Goal: Task Accomplishment & Management: Use online tool/utility

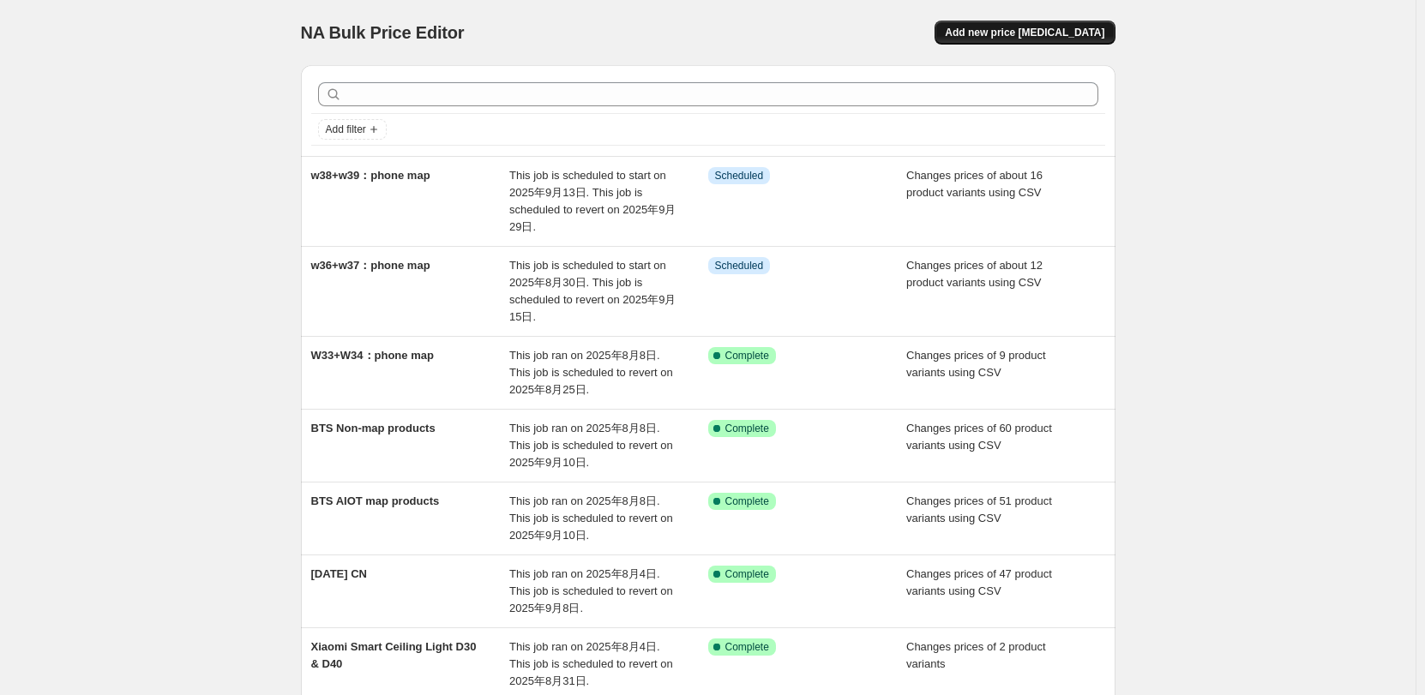
click at [986, 35] on span "Add new price [MEDICAL_DATA]" at bounding box center [1024, 33] width 159 height 14
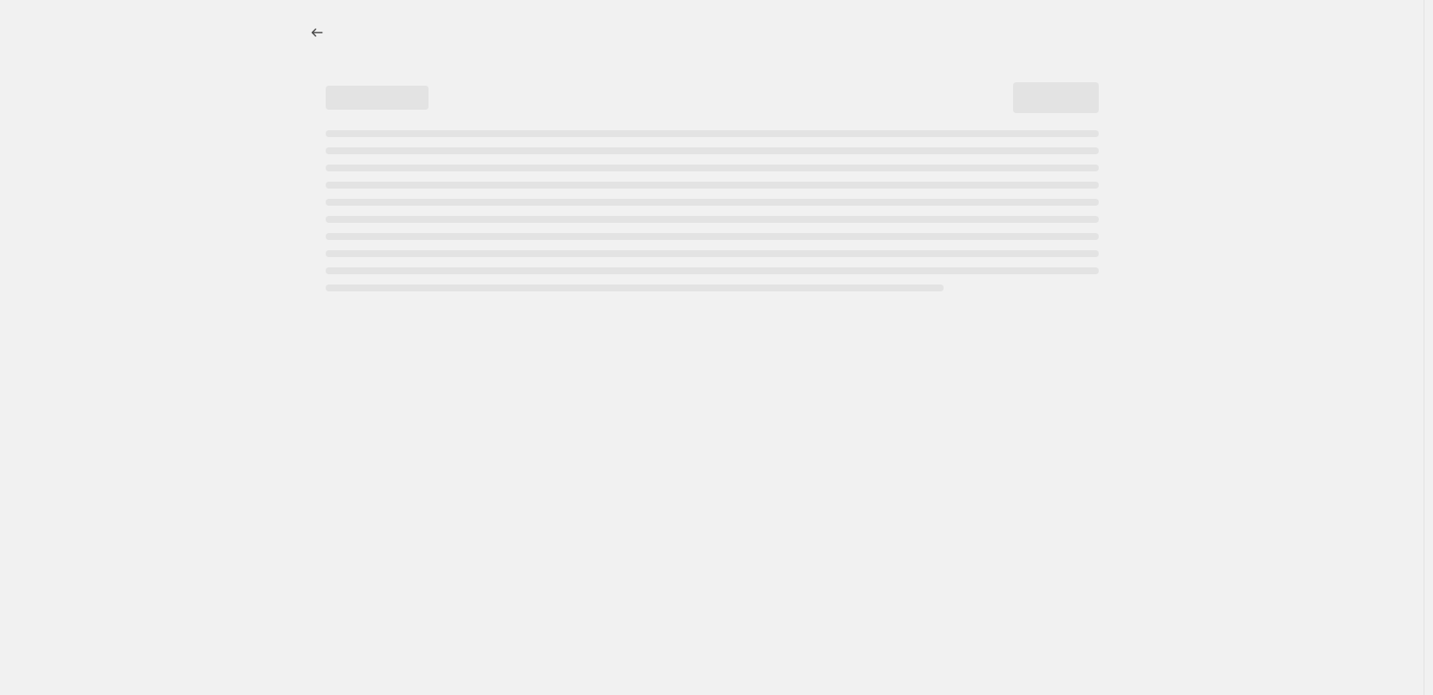
select select "percentage"
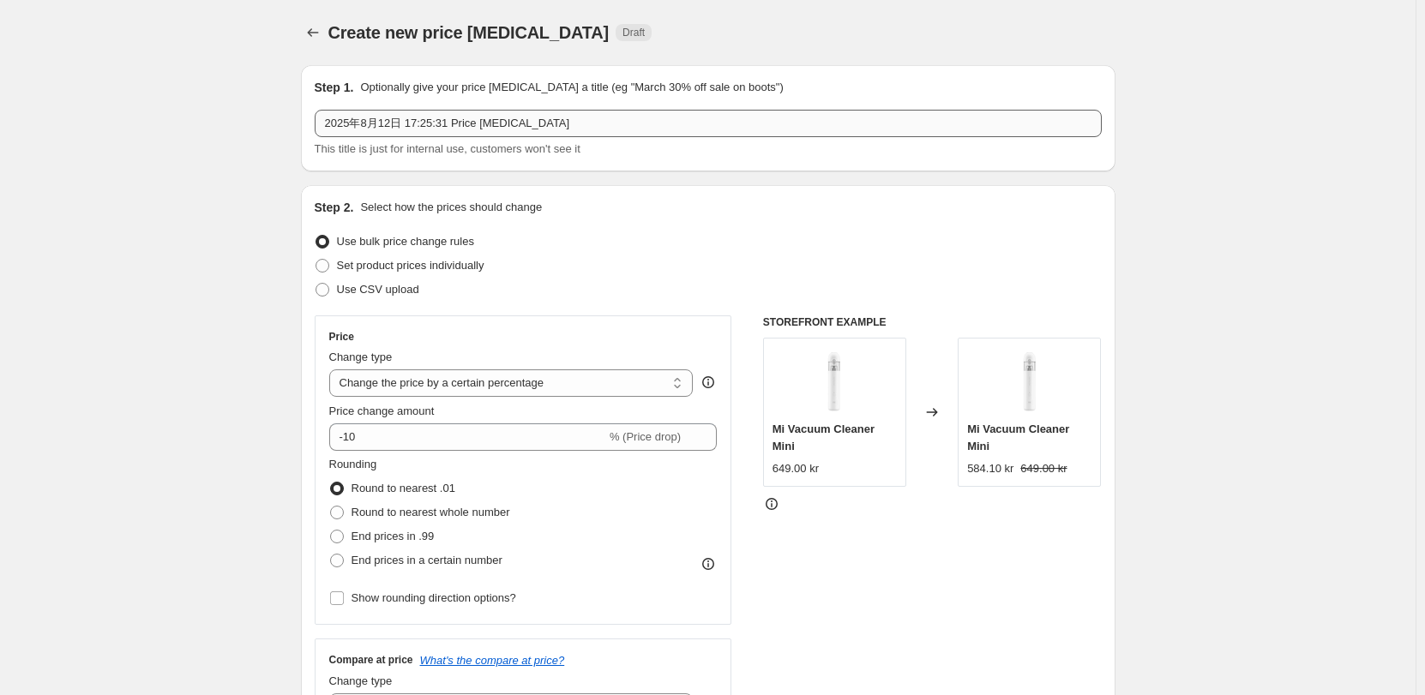
click at [518, 121] on input "2025年8月12日 17:25:31 Price [MEDICAL_DATA]" at bounding box center [708, 123] width 787 height 27
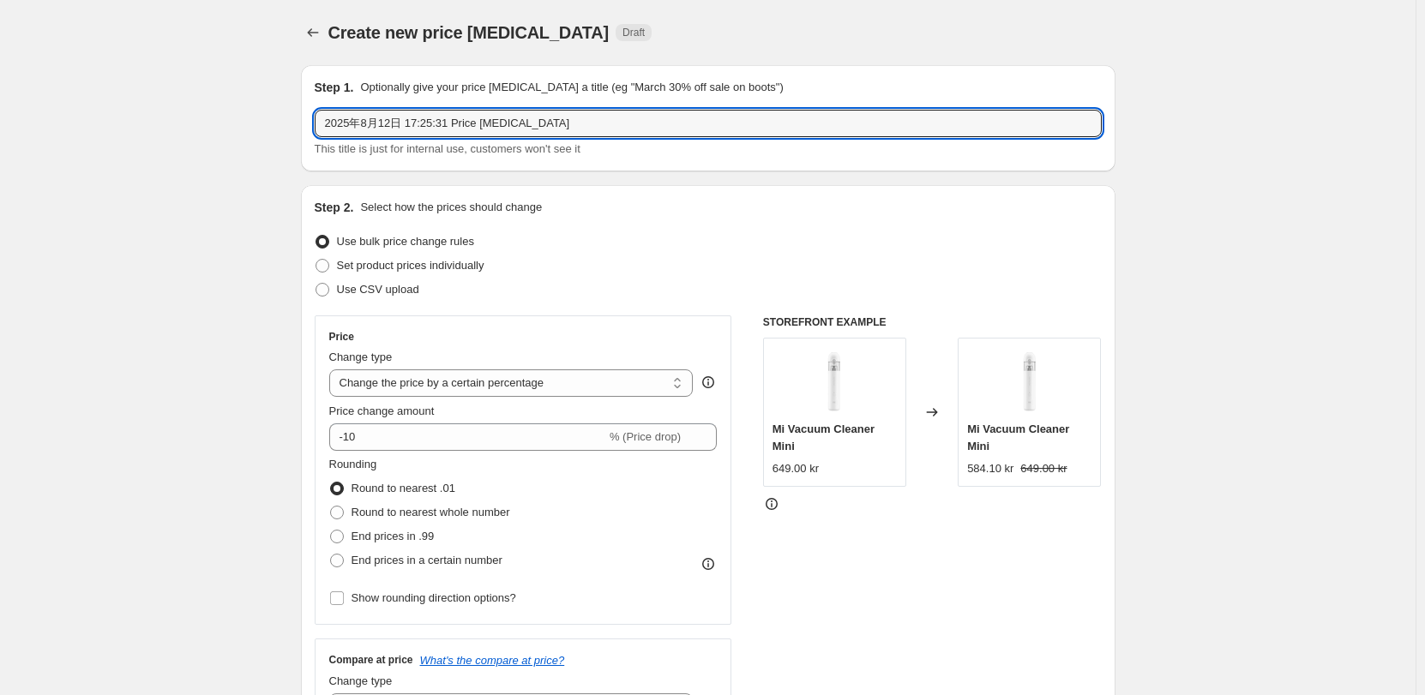
drag, startPoint x: 582, startPoint y: 122, endPoint x: 112, endPoint y: 116, distance: 469.8
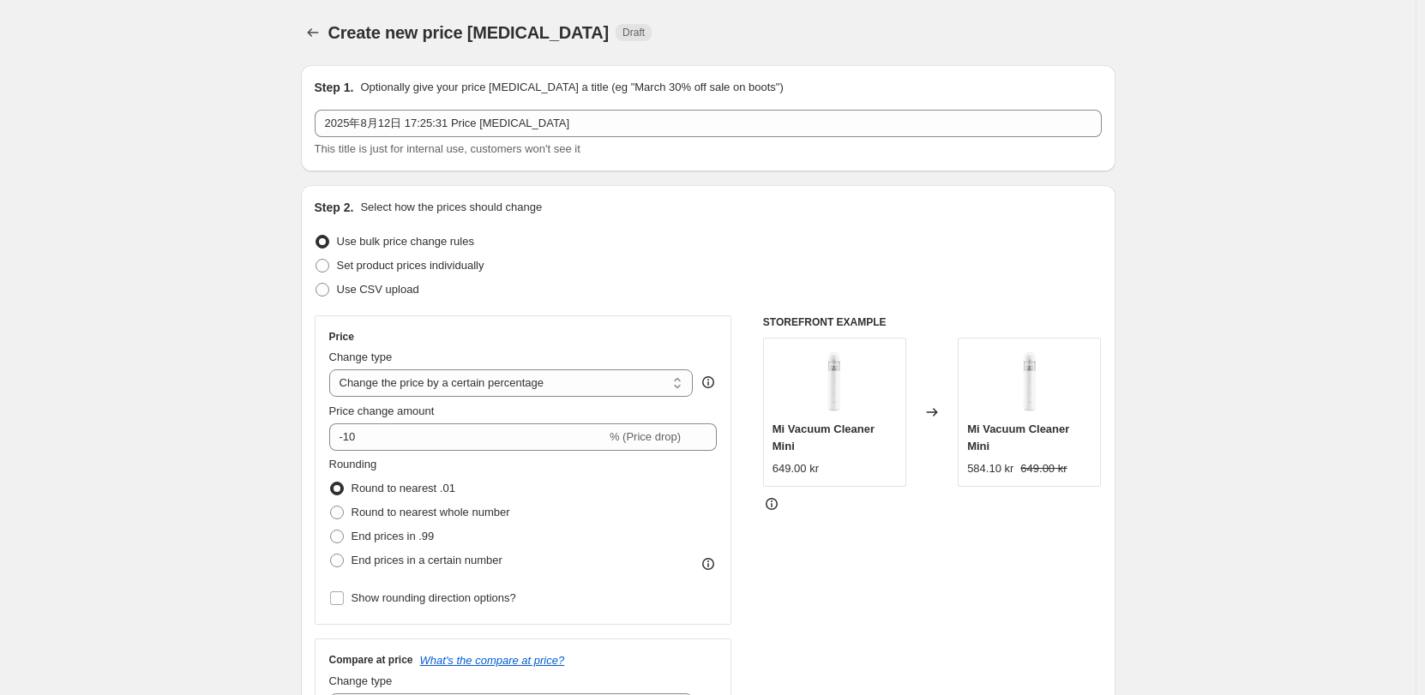
click at [384, 108] on div "Step 1. Optionally give your price [MEDICAL_DATA] a title (eg "March 30% off sa…" at bounding box center [708, 118] width 787 height 79
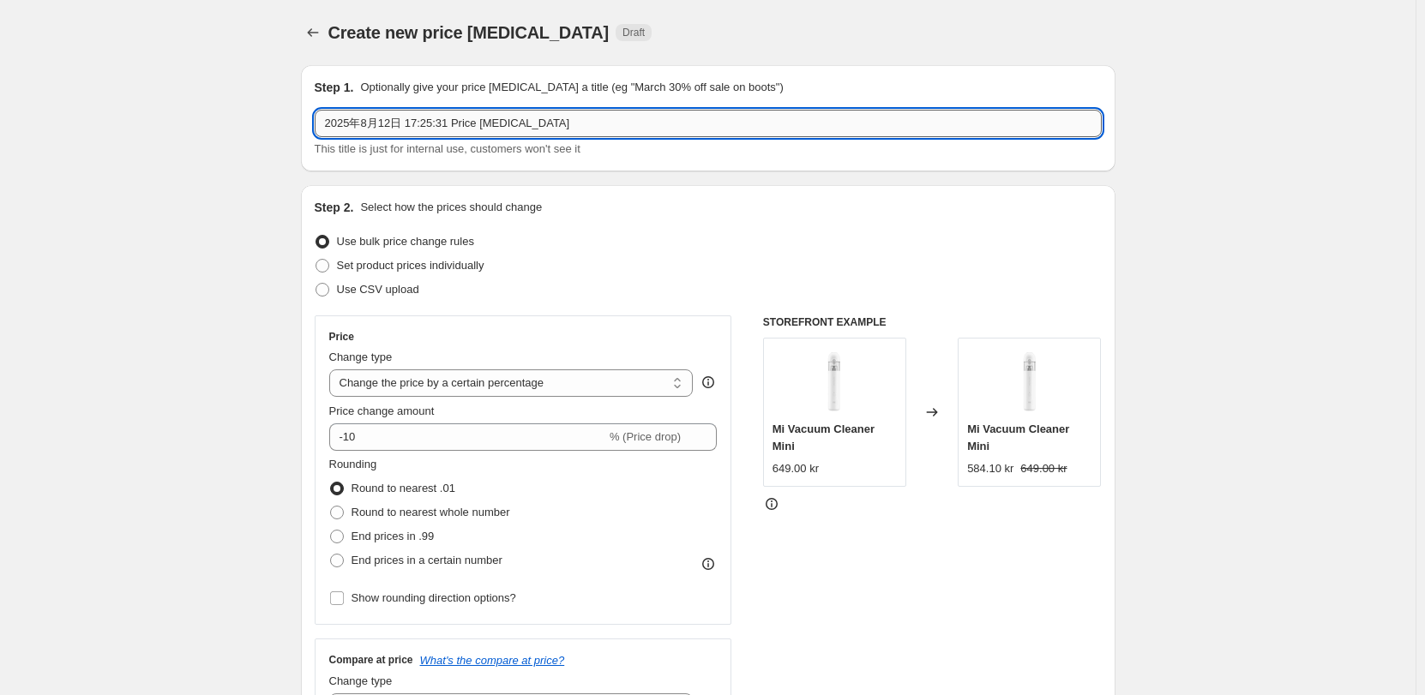
click at [443, 126] on input "2025年8月12日 17:25:31 Price [MEDICAL_DATA]" at bounding box center [708, 123] width 787 height 27
drag, startPoint x: 414, startPoint y: 121, endPoint x: 668, endPoint y: 113, distance: 253.9
click at [665, 118] on input "2025年8月12日 17:25:31 Price [MEDICAL_DATA]" at bounding box center [708, 123] width 787 height 27
type input "2025年8月12日 BTS correction"
click at [690, 45] on div "Create new price [MEDICAL_DATA]. This page is ready Create new price [MEDICAL_D…" at bounding box center [708, 32] width 814 height 65
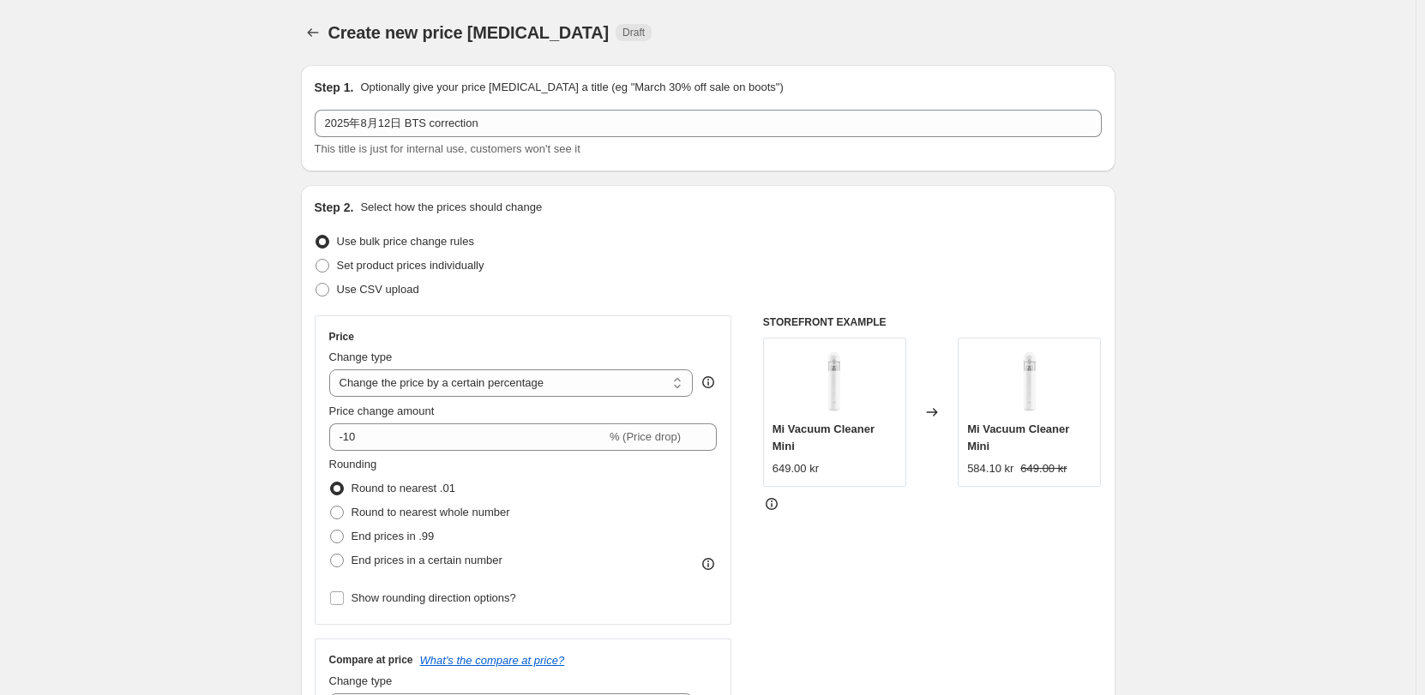
drag, startPoint x: 410, startPoint y: 285, endPoint x: 431, endPoint y: 285, distance: 21.4
click at [410, 285] on span "Use CSV upload" at bounding box center [378, 289] width 82 height 13
click at [316, 284] on input "Use CSV upload" at bounding box center [315, 283] width 1 height 1
radio input "true"
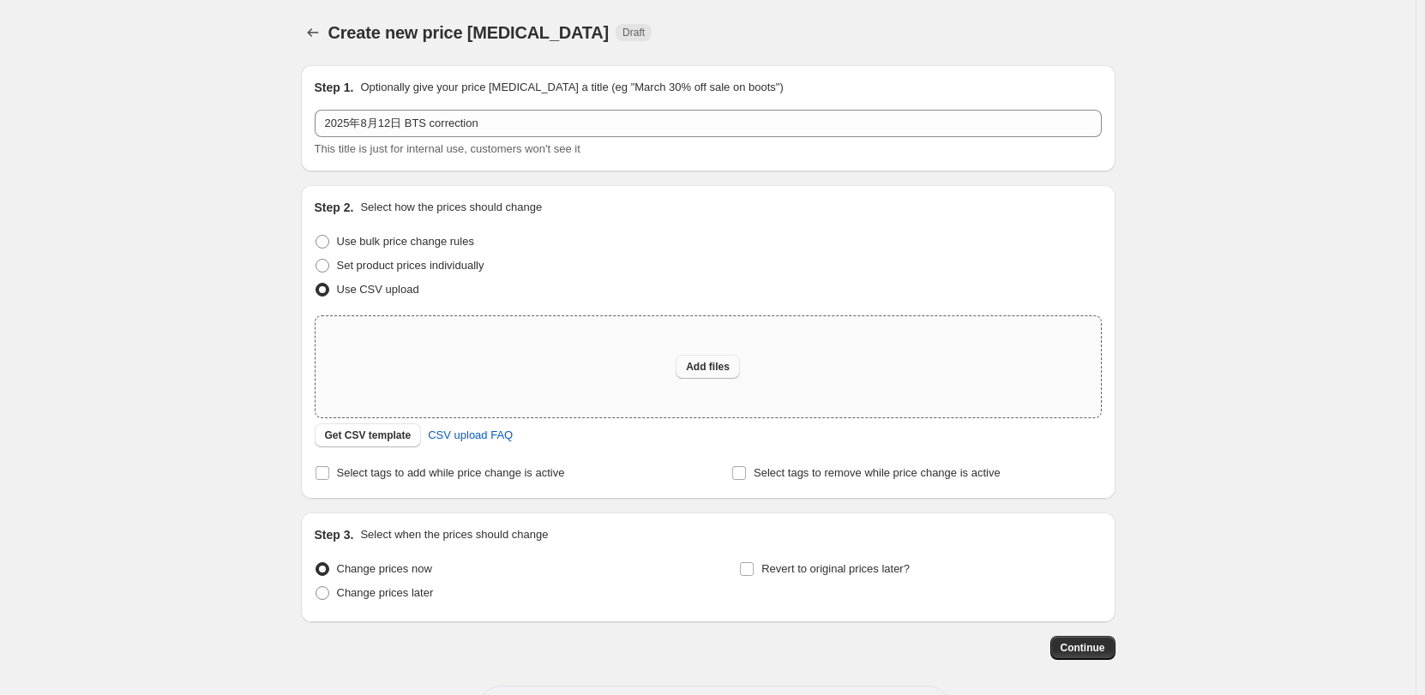
click at [685, 364] on button "Add files" at bounding box center [708, 367] width 64 height 24
type input "C:\fakepath\BTS correction 0812.csv"
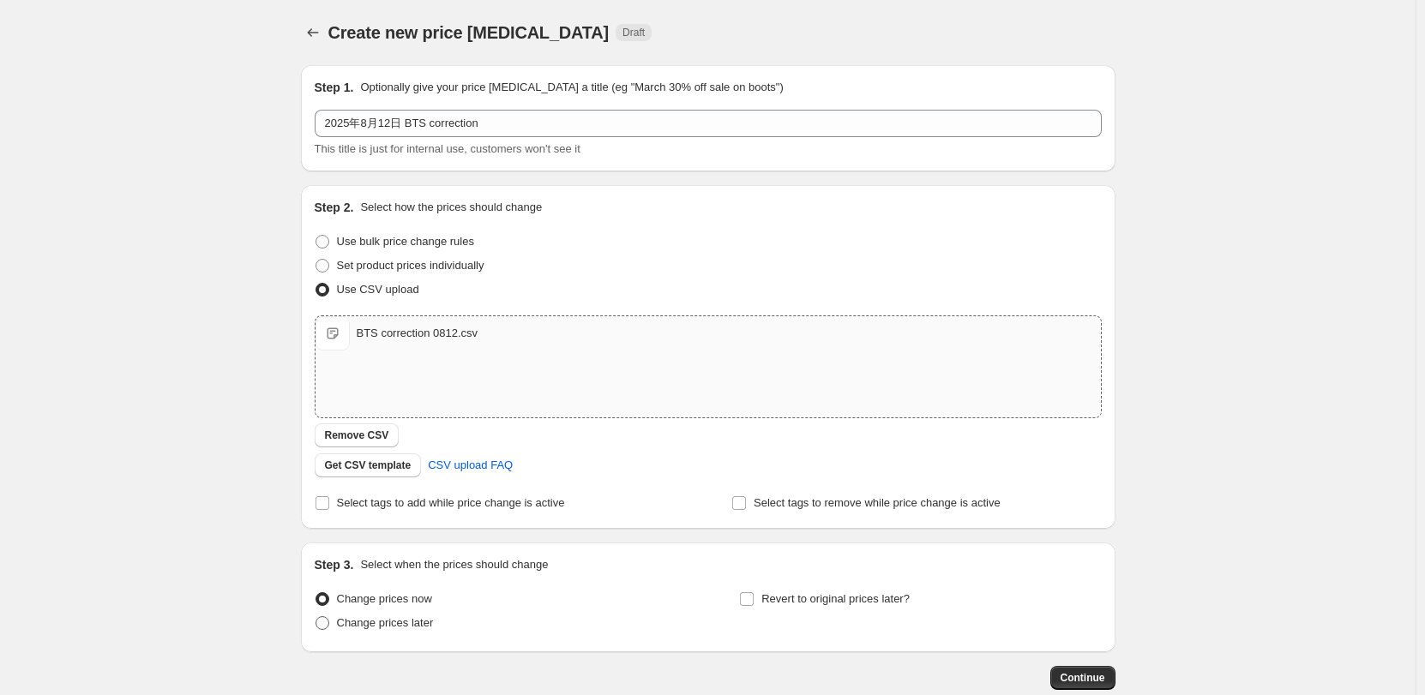
click at [407, 622] on span "Change prices later" at bounding box center [385, 622] width 97 height 13
click at [316, 617] on input "Change prices later" at bounding box center [315, 616] width 1 height 1
radio input "true"
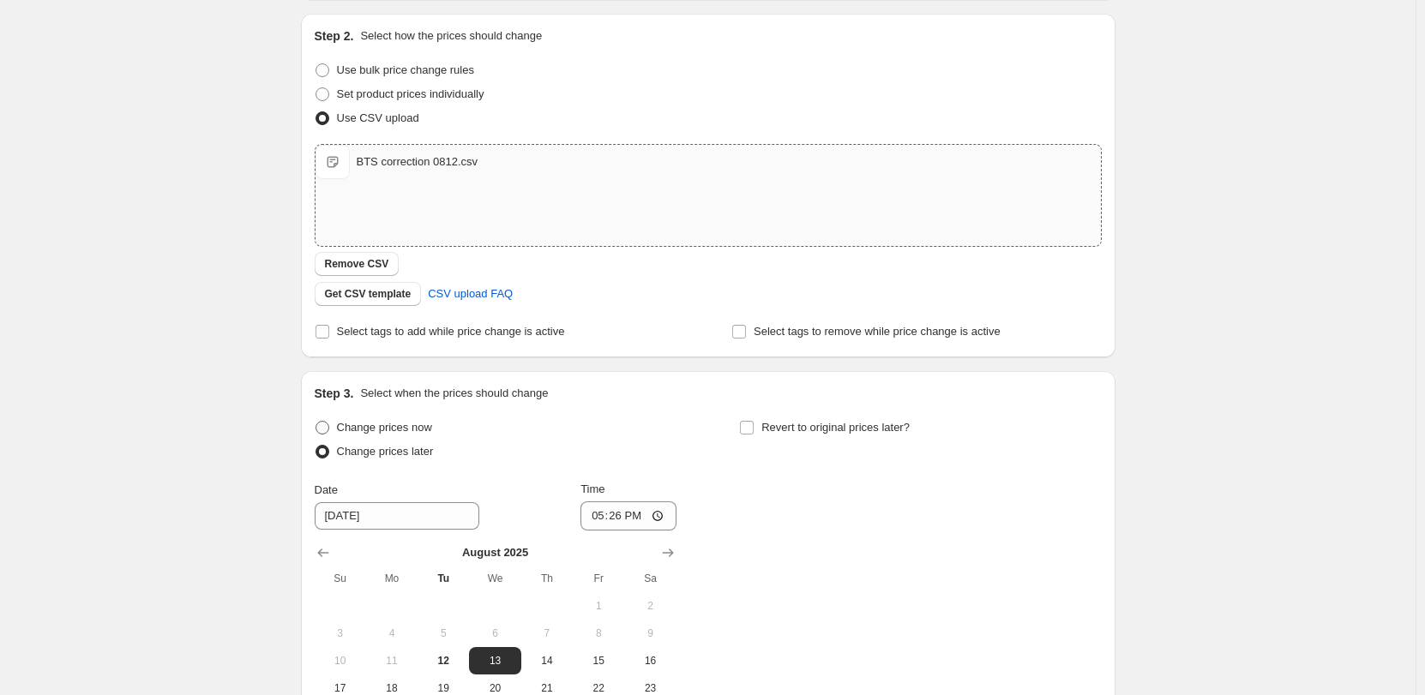
click at [429, 429] on span "Change prices now" at bounding box center [384, 427] width 95 height 13
click at [316, 422] on input "Change prices now" at bounding box center [315, 421] width 1 height 1
radio input "true"
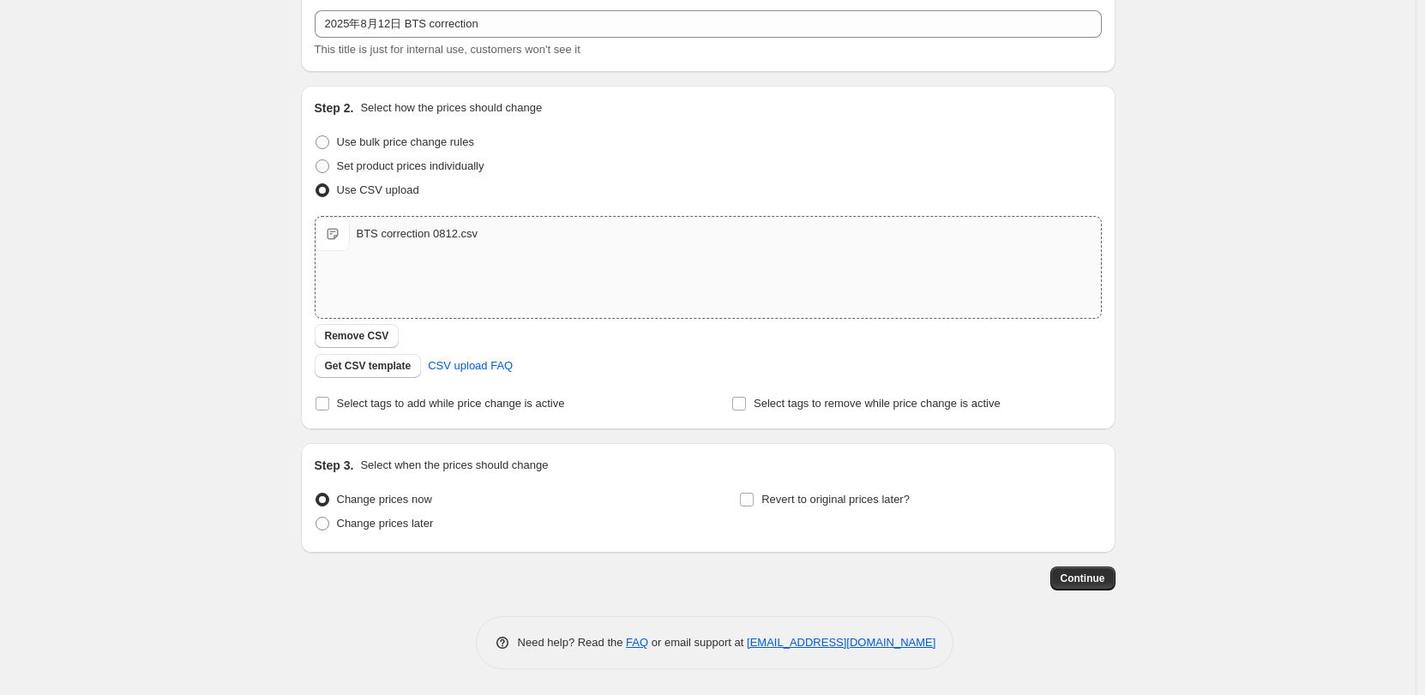
scroll to position [99, 0]
click at [784, 502] on span "Revert to original prices later?" at bounding box center [835, 499] width 148 height 13
click at [754, 502] on input "Revert to original prices later?" at bounding box center [747, 500] width 14 height 14
checkbox input "true"
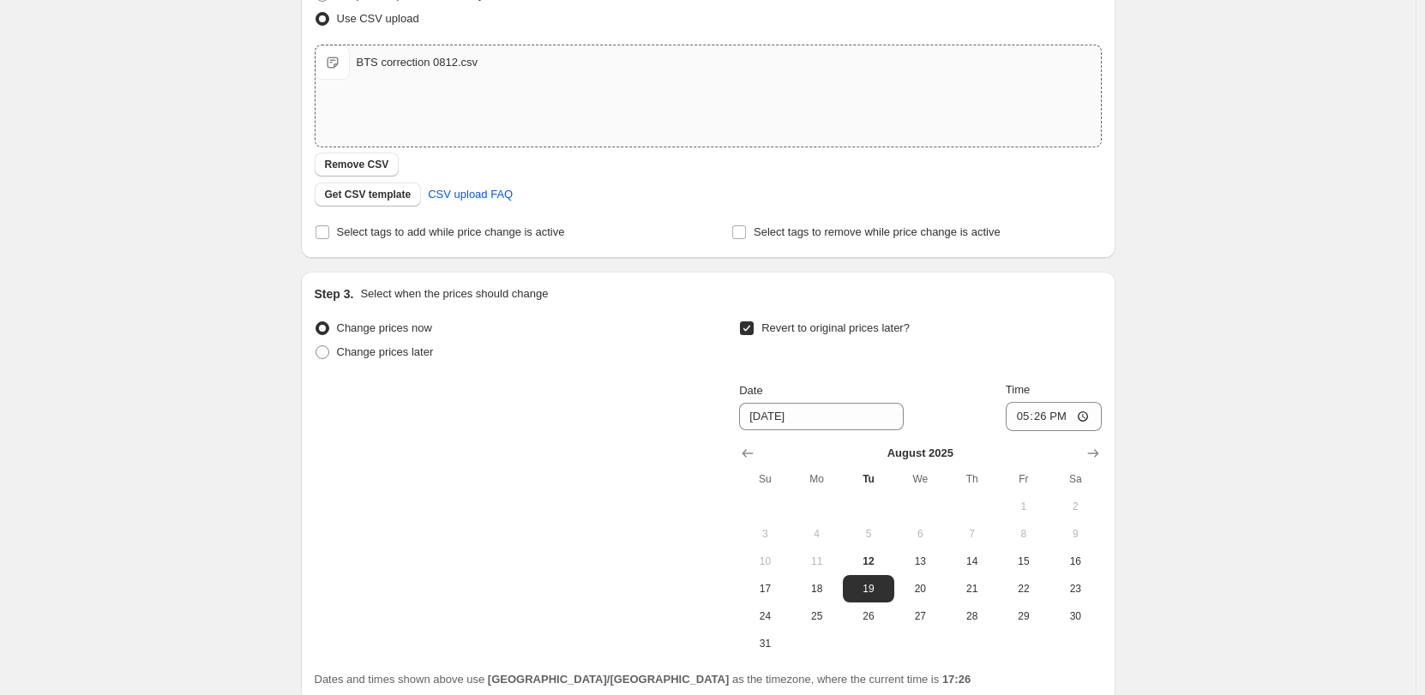
scroll to position [357, 0]
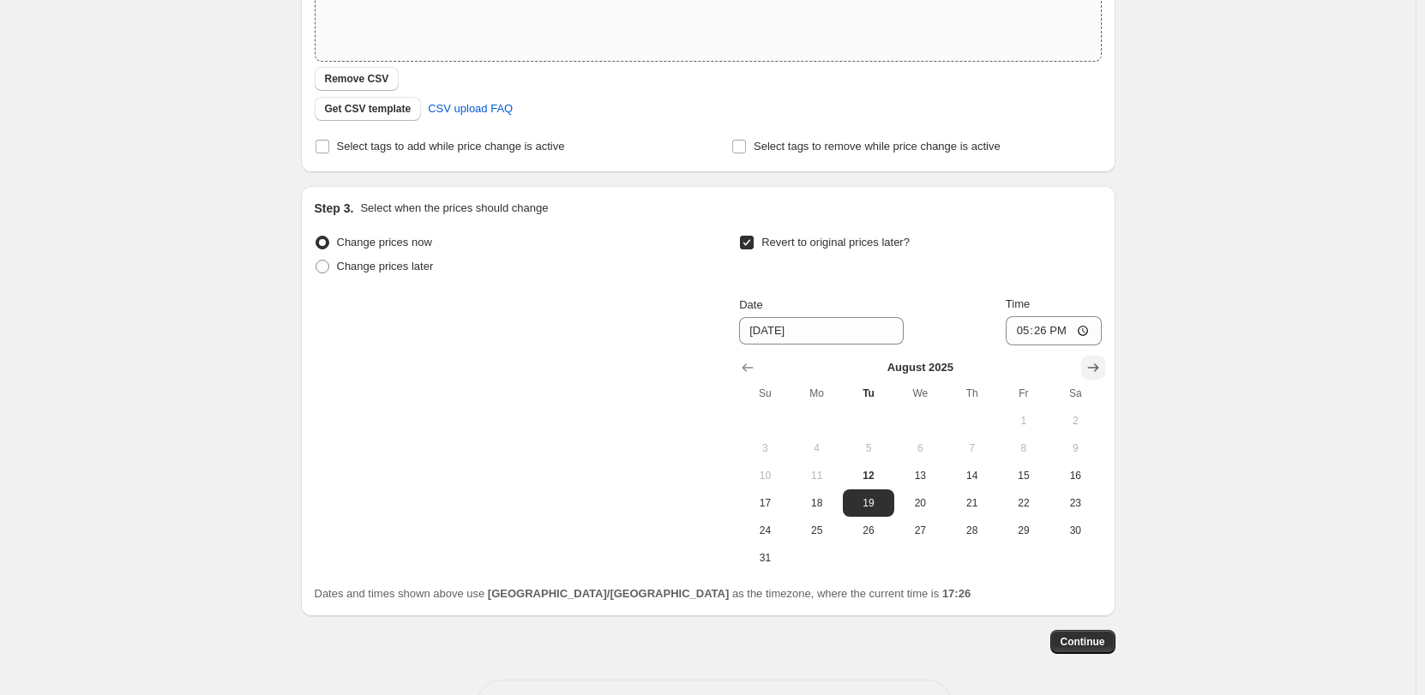
click at [1098, 369] on icon "Show next month, September 2025" at bounding box center [1092, 367] width 11 height 9
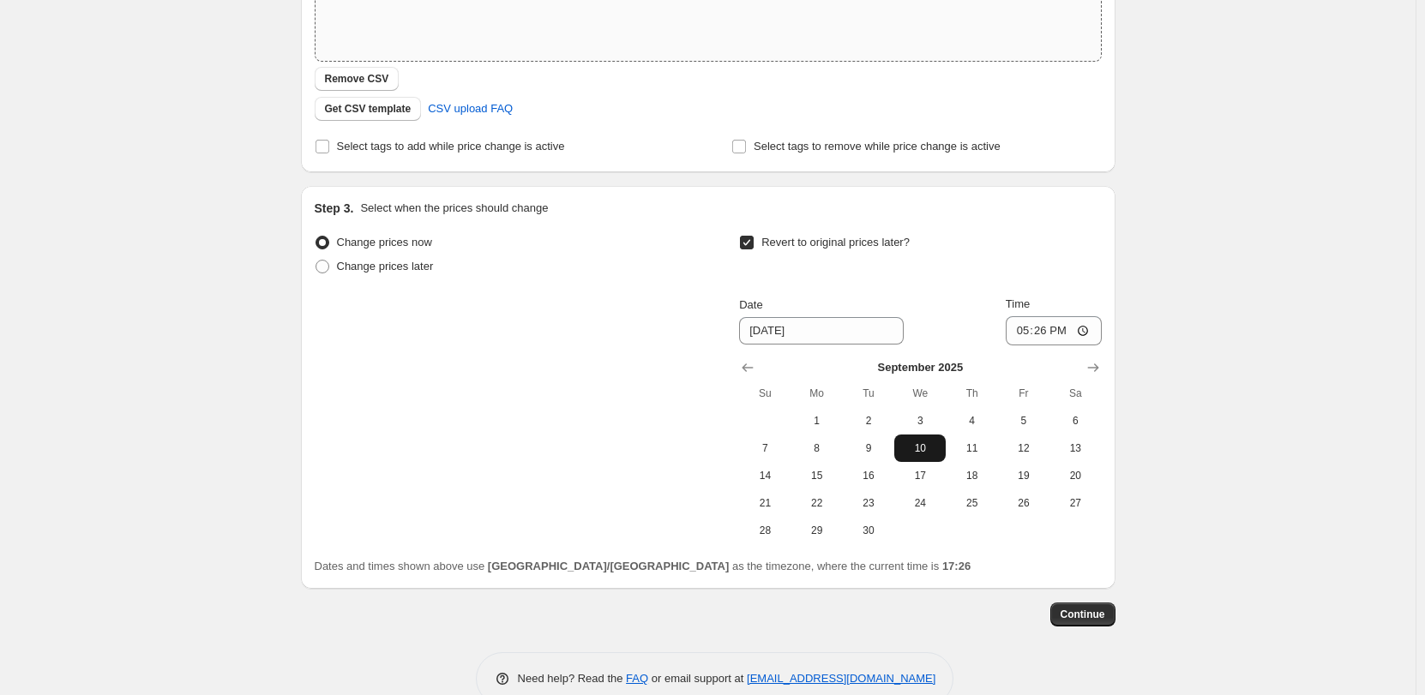
click at [910, 437] on button "10" at bounding box center [919, 448] width 51 height 27
type input "[DATE]"
click at [1084, 327] on input "17:26" at bounding box center [1054, 330] width 96 height 29
type input "05:59"
click at [1192, 386] on div "Create new price [MEDICAL_DATA]. This page is ready Create new price [MEDICAL_D…" at bounding box center [707, 187] width 1415 height 1088
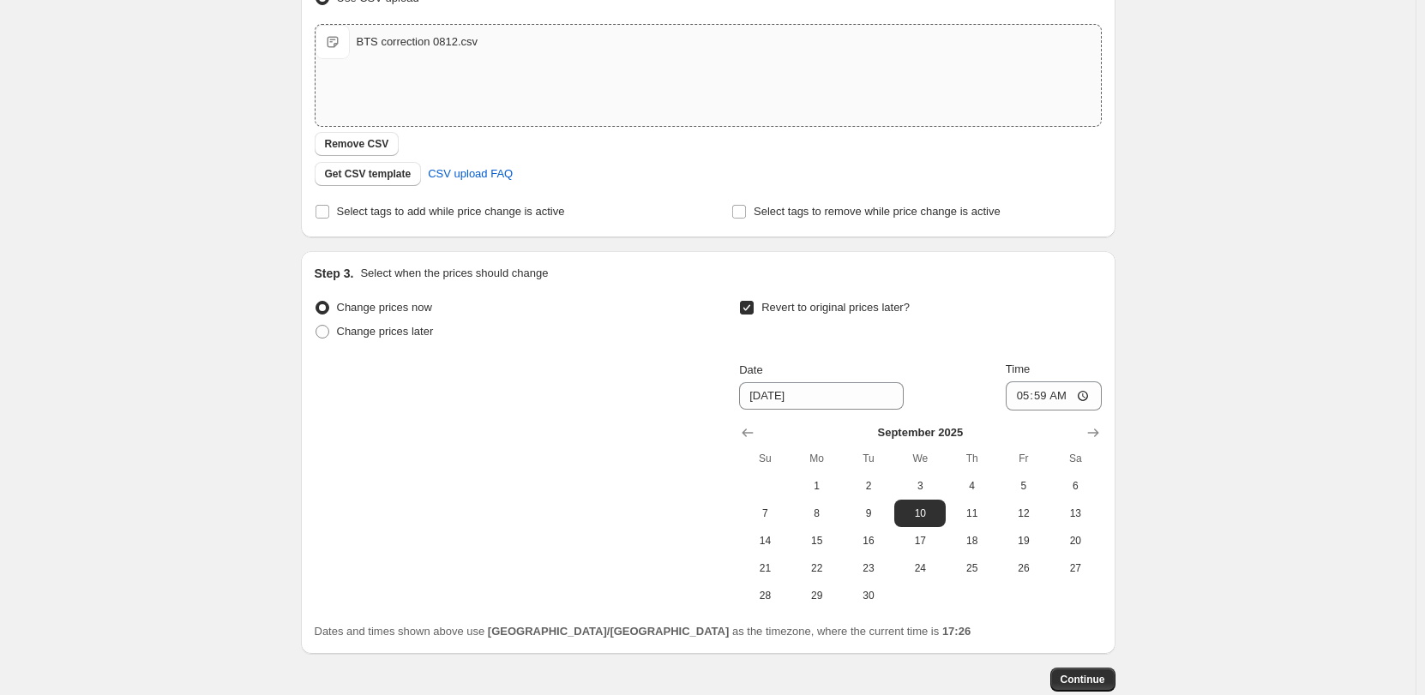
scroll to position [393, 0]
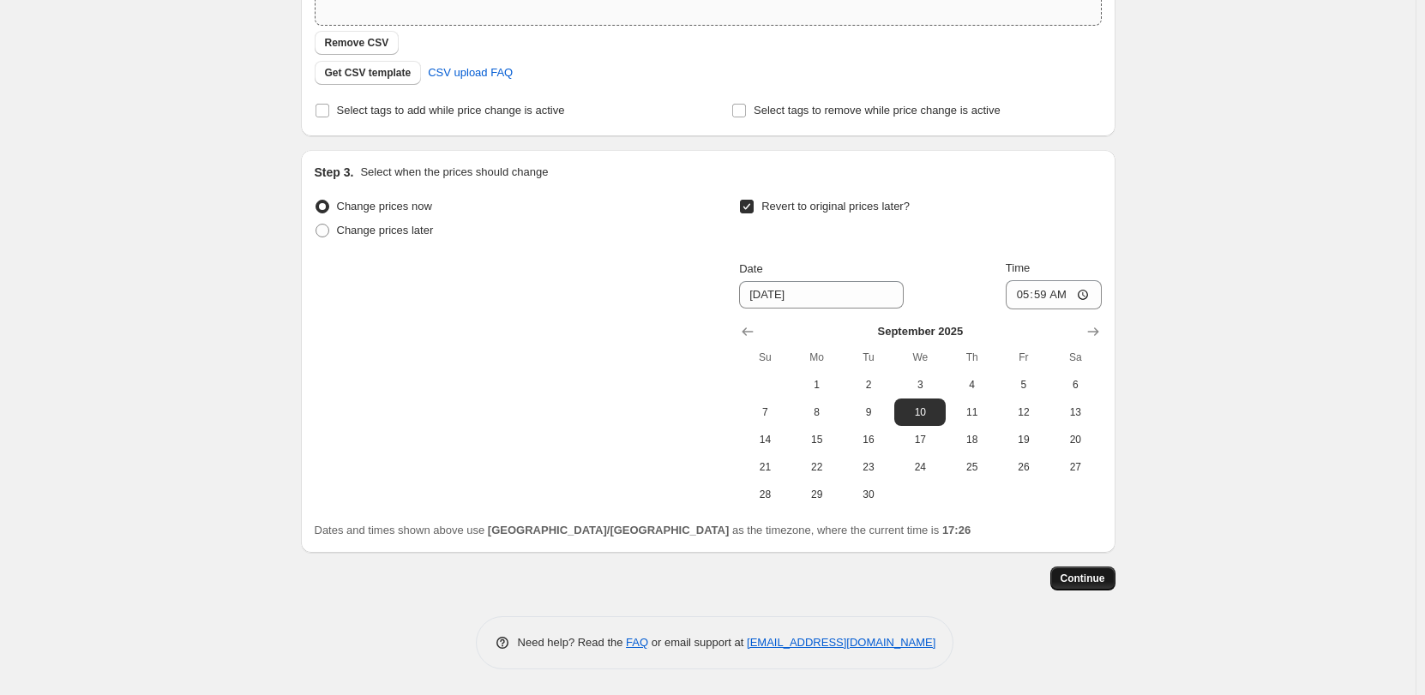
click at [1083, 576] on span "Continue" at bounding box center [1082, 579] width 45 height 14
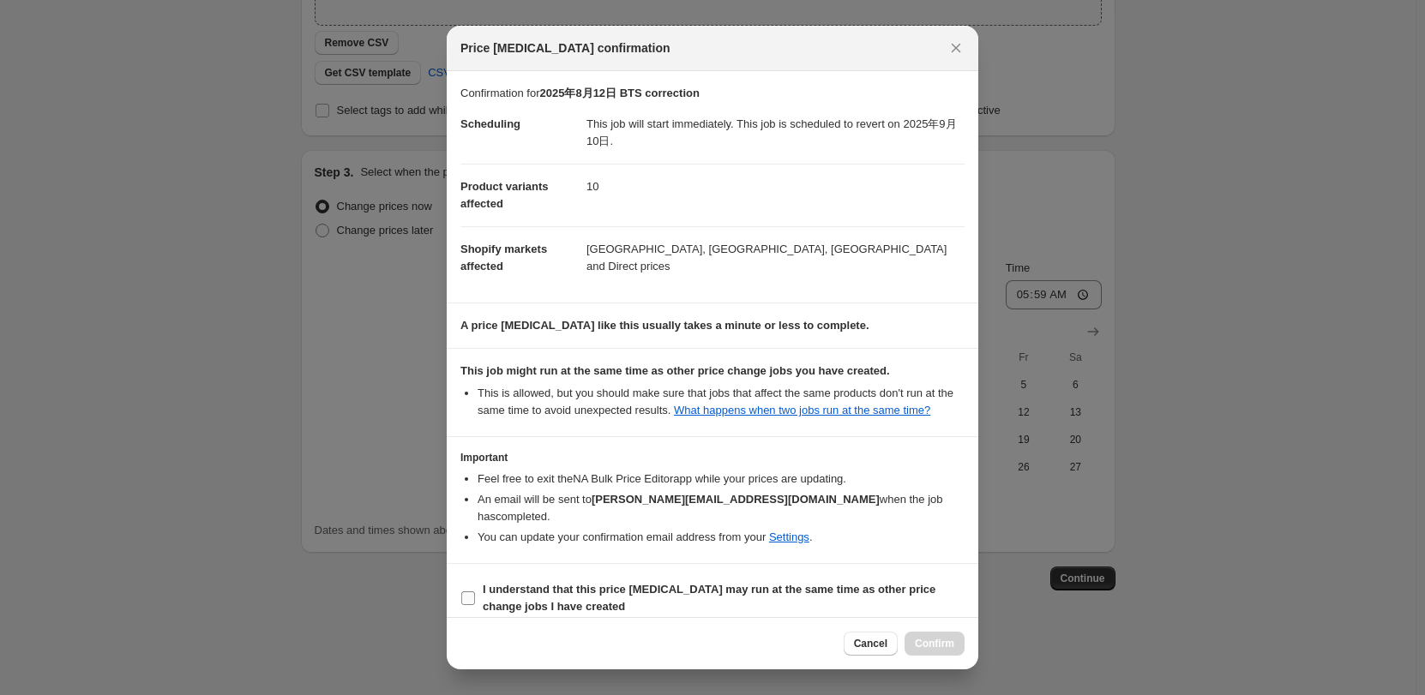
click at [573, 591] on b "I understand that this price [MEDICAL_DATA] may run at the same time as other p…" at bounding box center [709, 598] width 453 height 30
click at [475, 592] on input "I understand that this price [MEDICAL_DATA] may run at the same time as other p…" at bounding box center [468, 599] width 14 height 14
checkbox input "true"
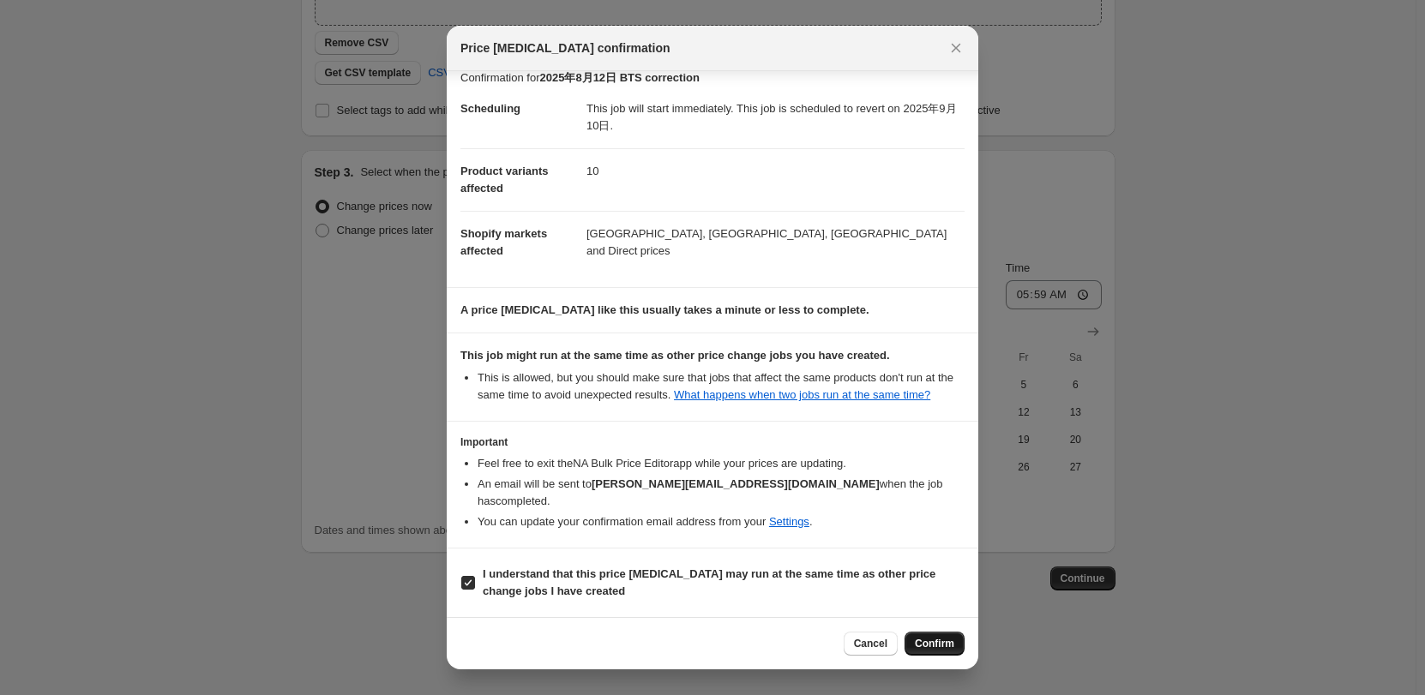
click at [936, 640] on span "Confirm" at bounding box center [934, 644] width 39 height 14
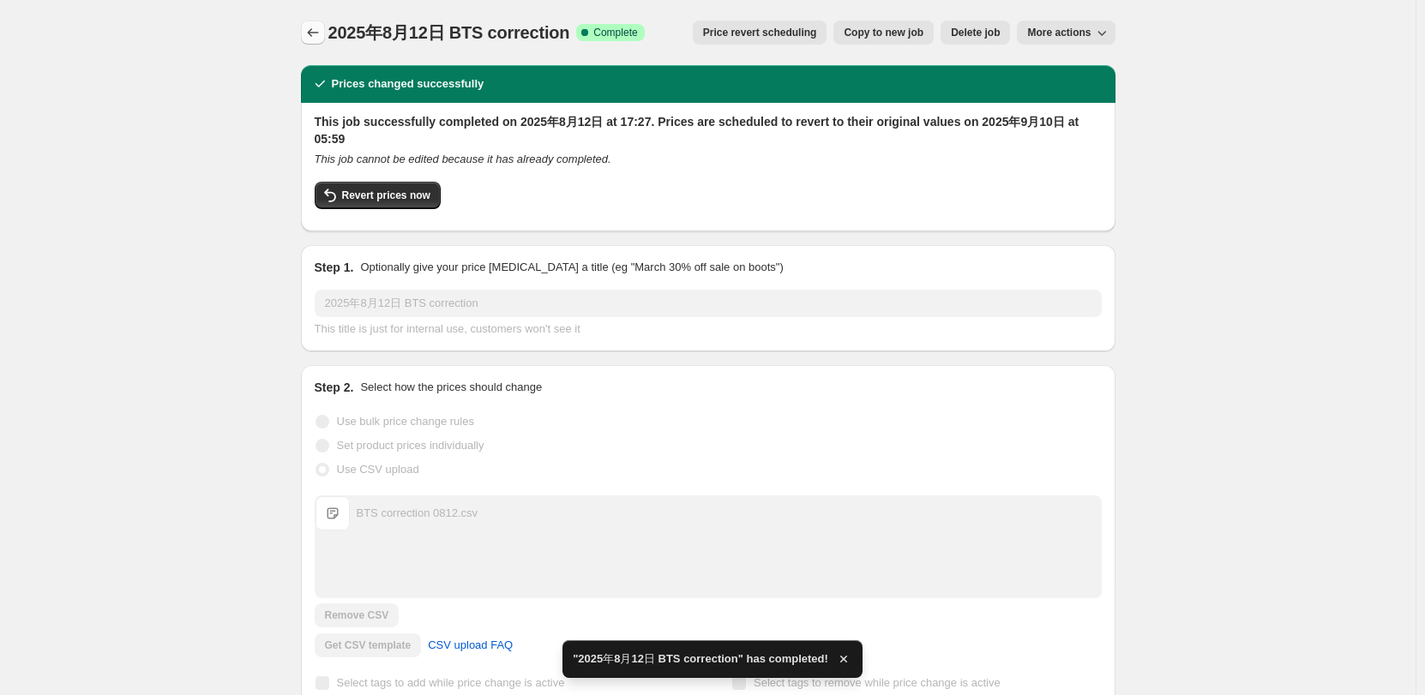
click at [313, 35] on icon "Price change jobs" at bounding box center [312, 32] width 17 height 17
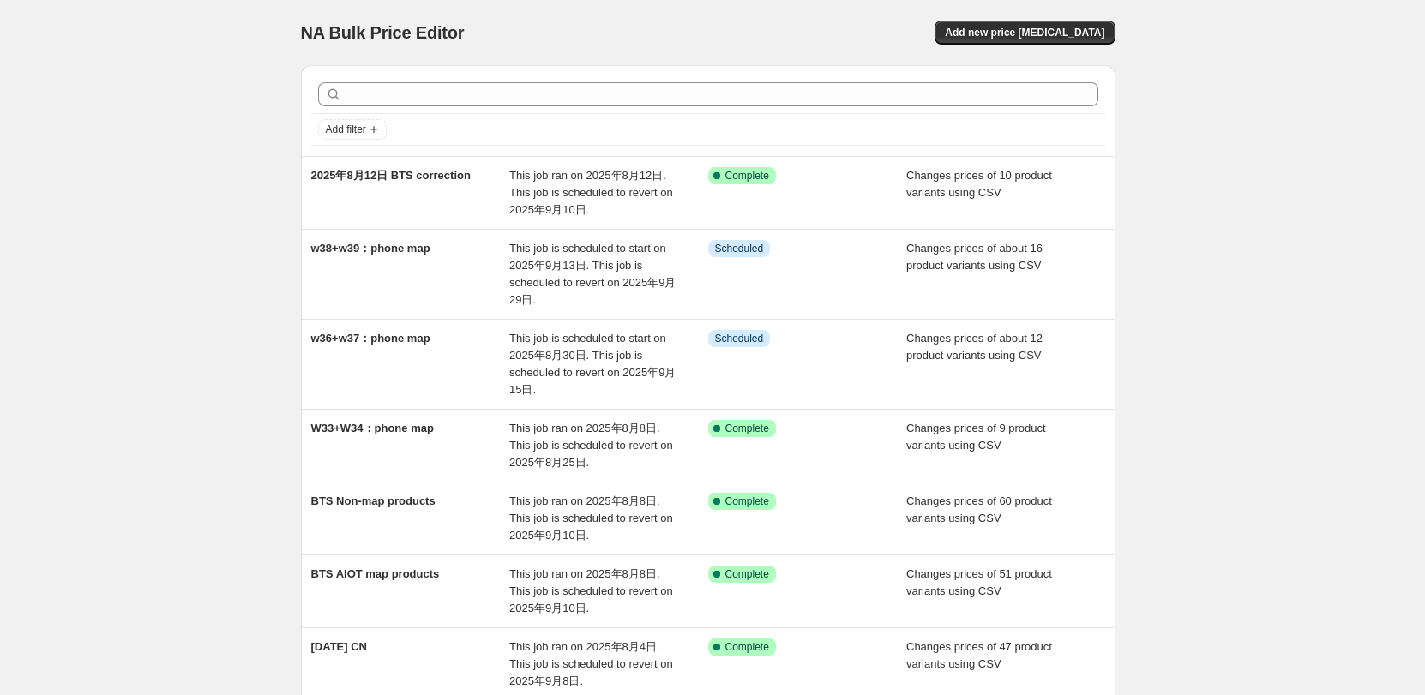
click at [183, 309] on div "NA Bulk Price Editor. This page is ready NA Bulk Price Editor Add new price [ME…" at bounding box center [707, 536] width 1415 height 1072
